Goal: Task Accomplishment & Management: Complete application form

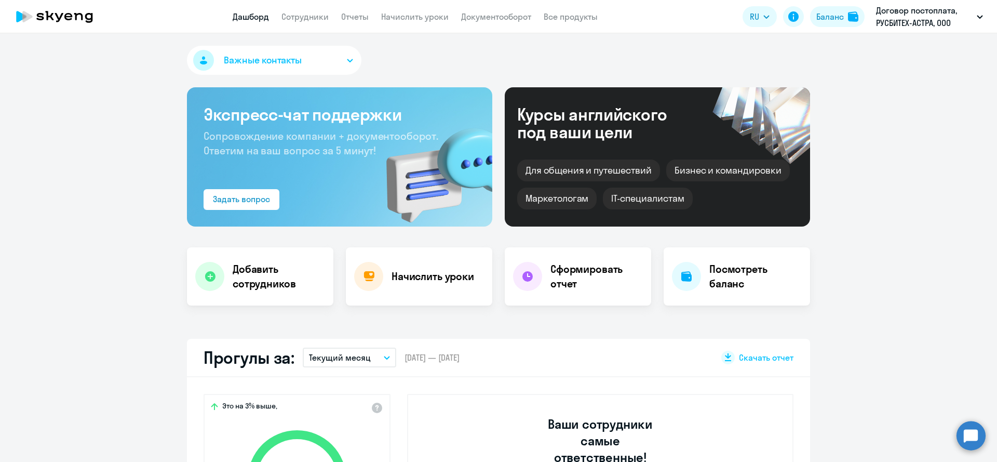
select select "30"
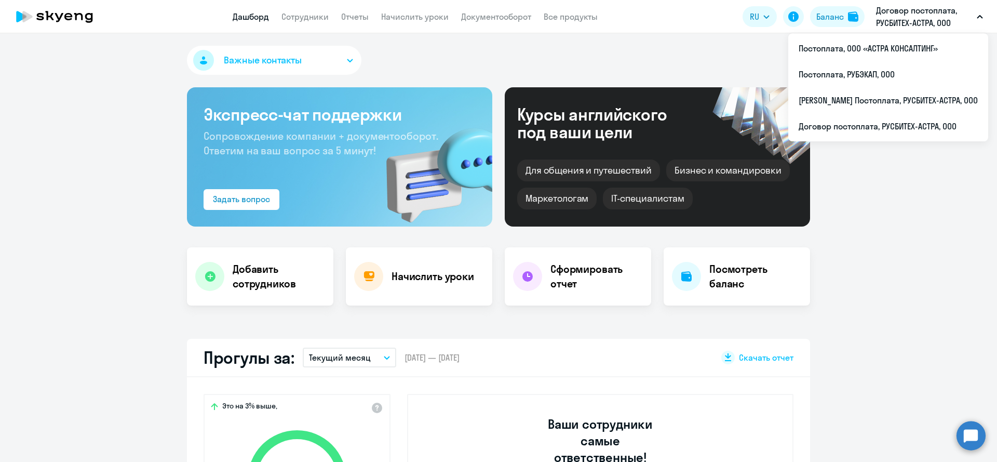
click at [915, 15] on p "Договор постоплата, РУСБИТЕХ-АСТРА, ООО" at bounding box center [924, 16] width 97 height 25
click at [912, 50] on li "Постоплата, ООО «АСТРА КОНСАЛТИНГ»" at bounding box center [889, 48] width 200 height 26
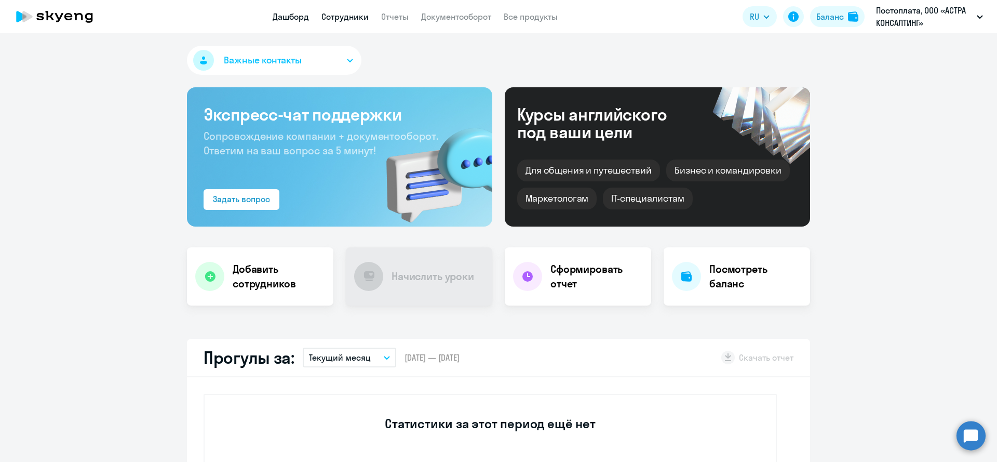
click at [339, 18] on link "Сотрудники" at bounding box center [345, 16] width 47 height 10
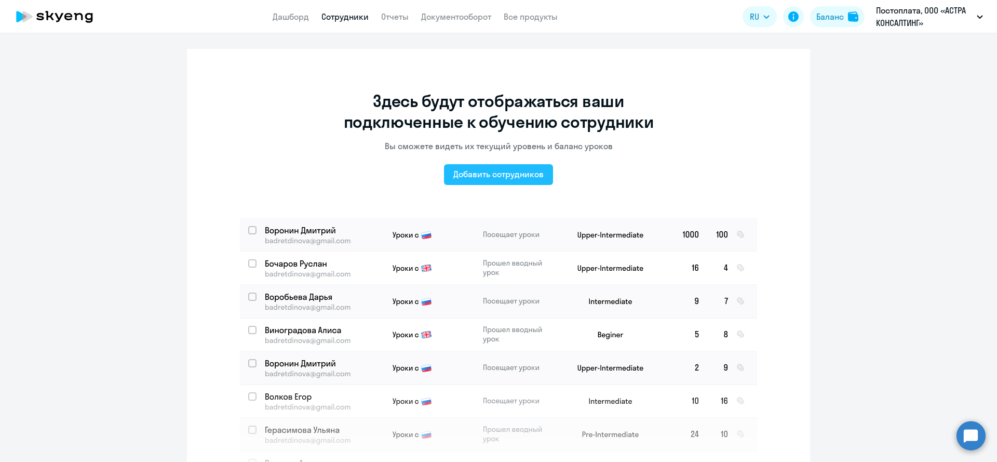
click at [505, 178] on div "Добавить сотрудников" at bounding box center [498, 174] width 90 height 12
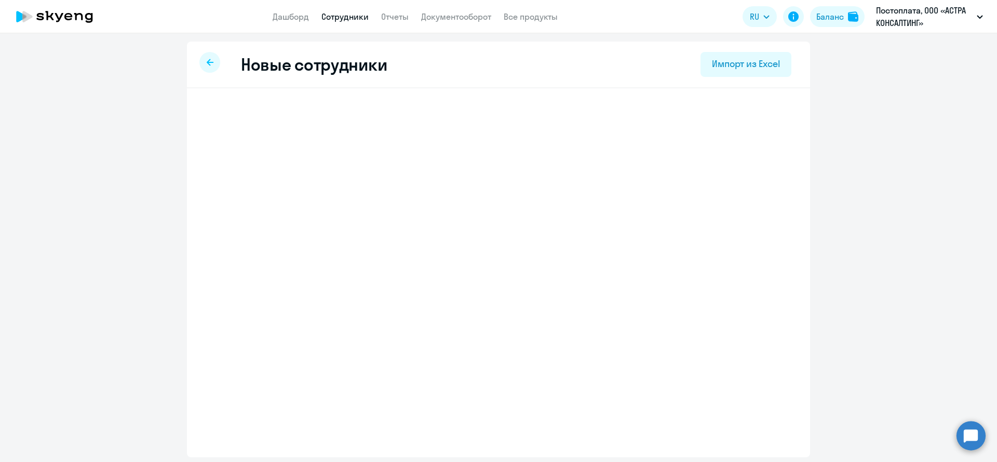
select select "3"
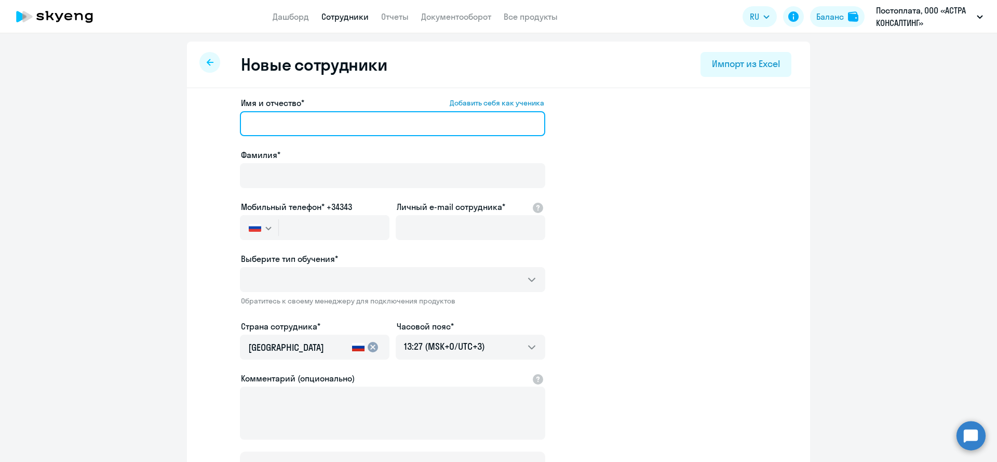
click at [442, 119] on input "Имя и отчество* Добавить себя как ученика" at bounding box center [392, 123] width 305 height 25
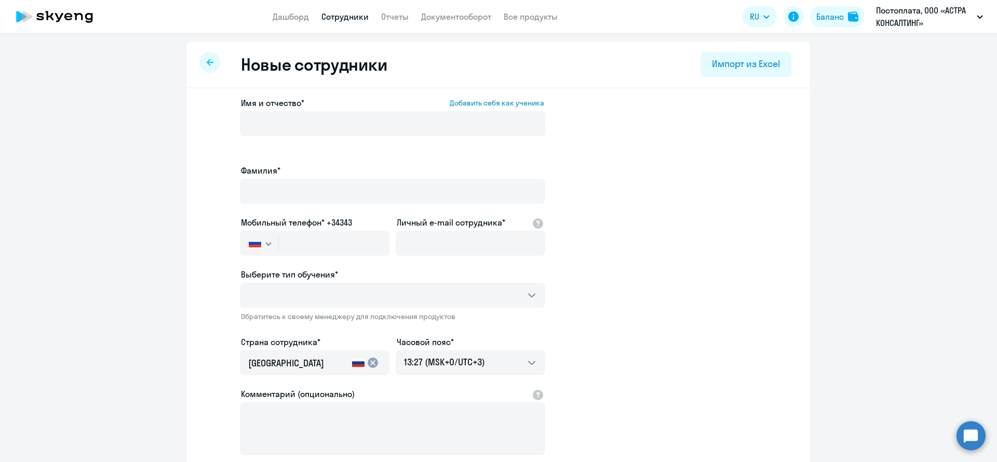
click at [625, 152] on app-new-student-form "Имя и отчество* Добавить себя как ученика [PERSON_NAME]* Мобильный телефон* +34…" at bounding box center [499, 298] width 590 height 402
